Goal: Check status

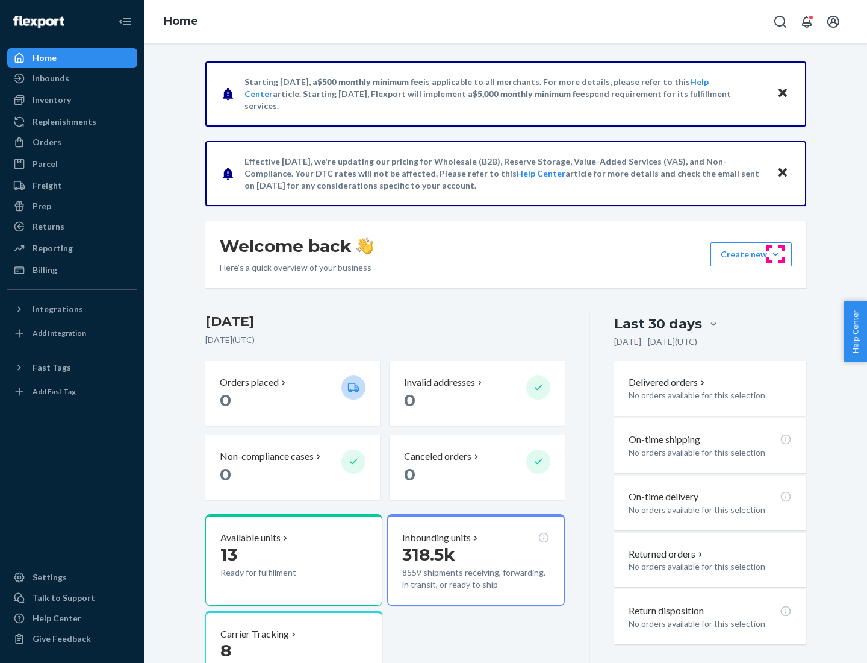
click at [776, 254] on button "Create new Create new inbound Create new order Create new product" at bounding box center [751, 254] width 81 height 24
click at [50, 78] on div "Inbounds" at bounding box center [51, 78] width 37 height 12
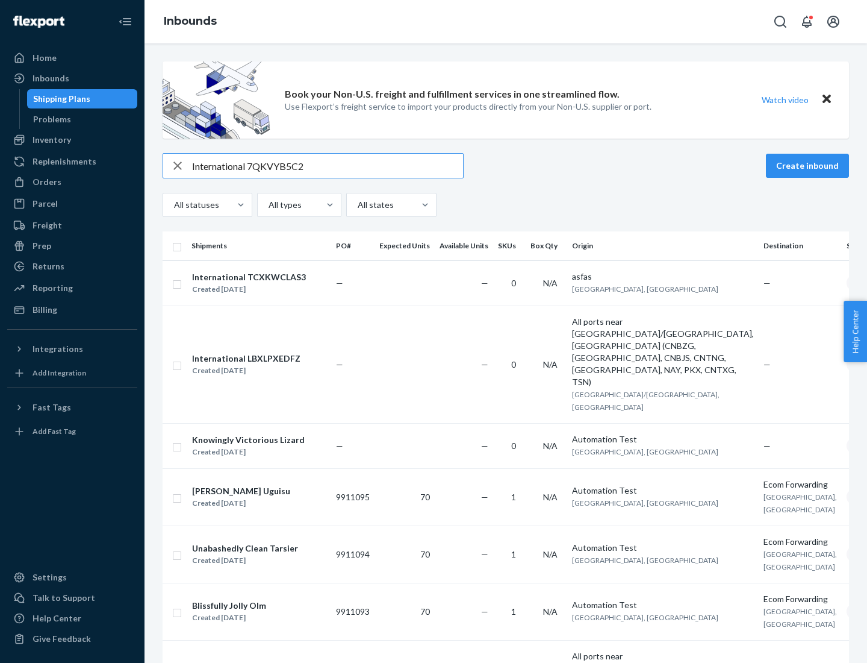
type input "International 7QKVYB5C29"
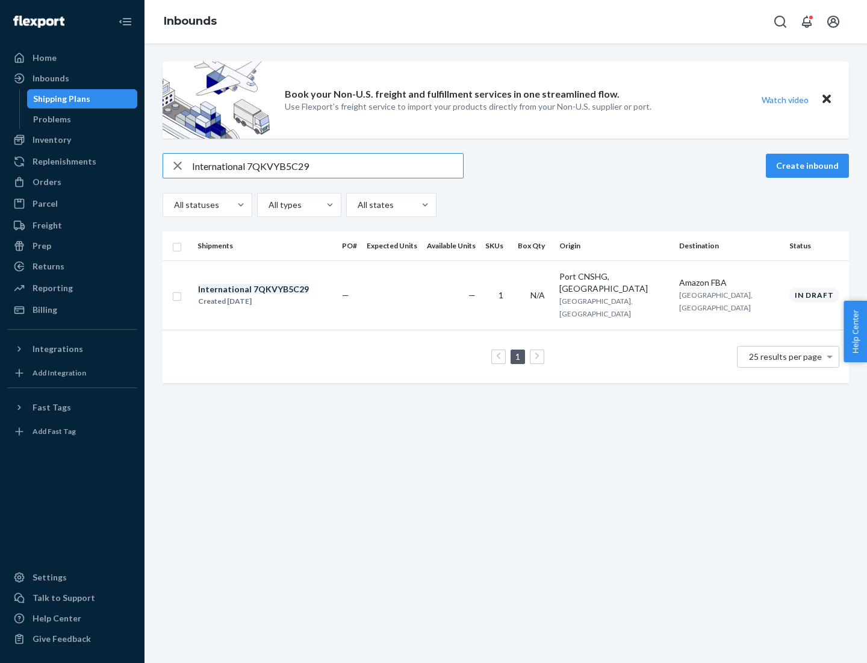
click at [274, 295] on div "Created [DATE]" at bounding box center [253, 301] width 111 height 12
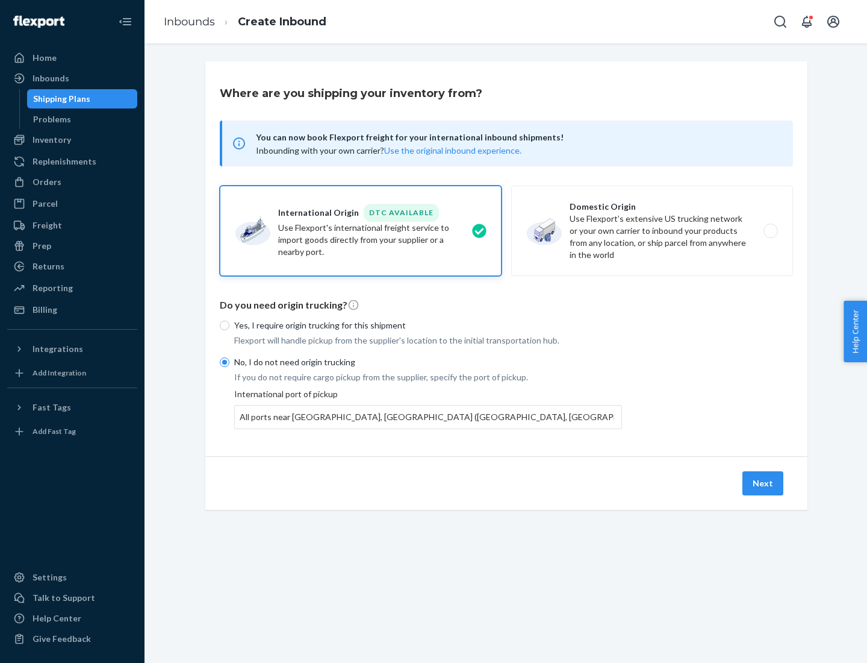
click at [764, 482] on button "Next" at bounding box center [763, 483] width 41 height 24
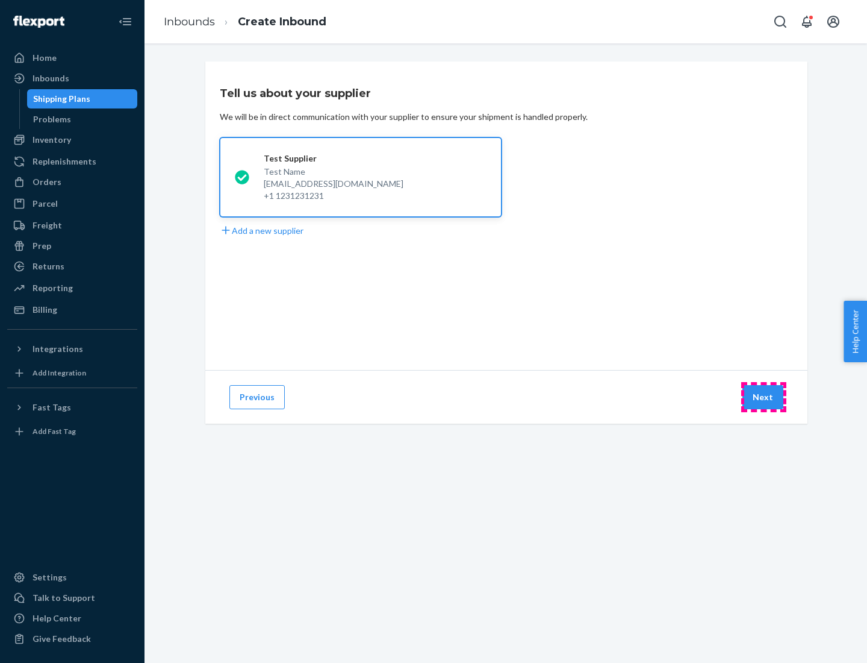
click at [764, 397] on button "Next" at bounding box center [763, 397] width 41 height 24
